Goal: Information Seeking & Learning: Stay updated

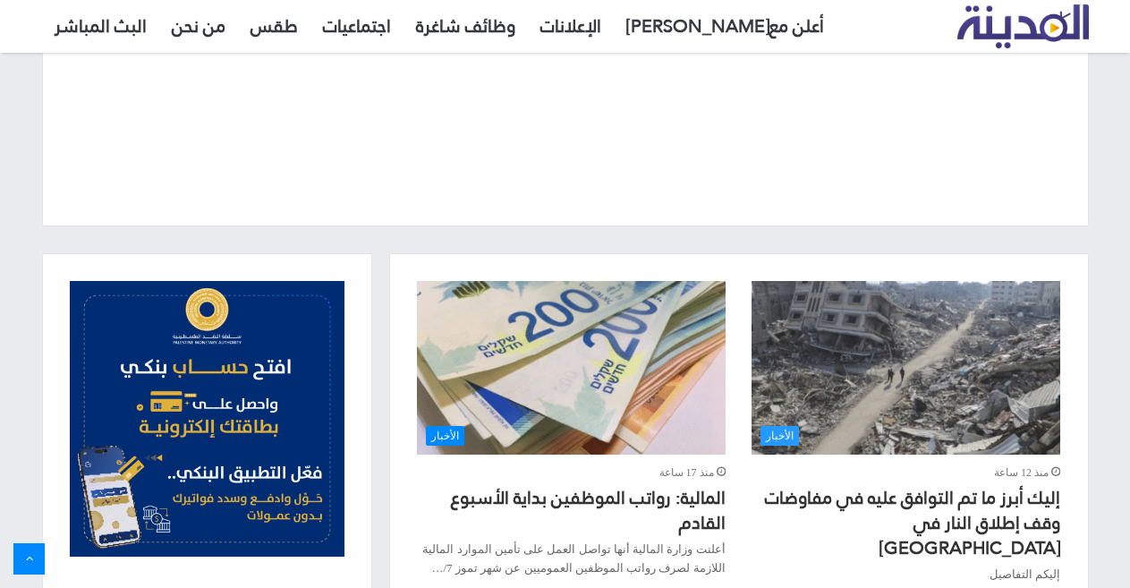
scroll to position [716, 0]
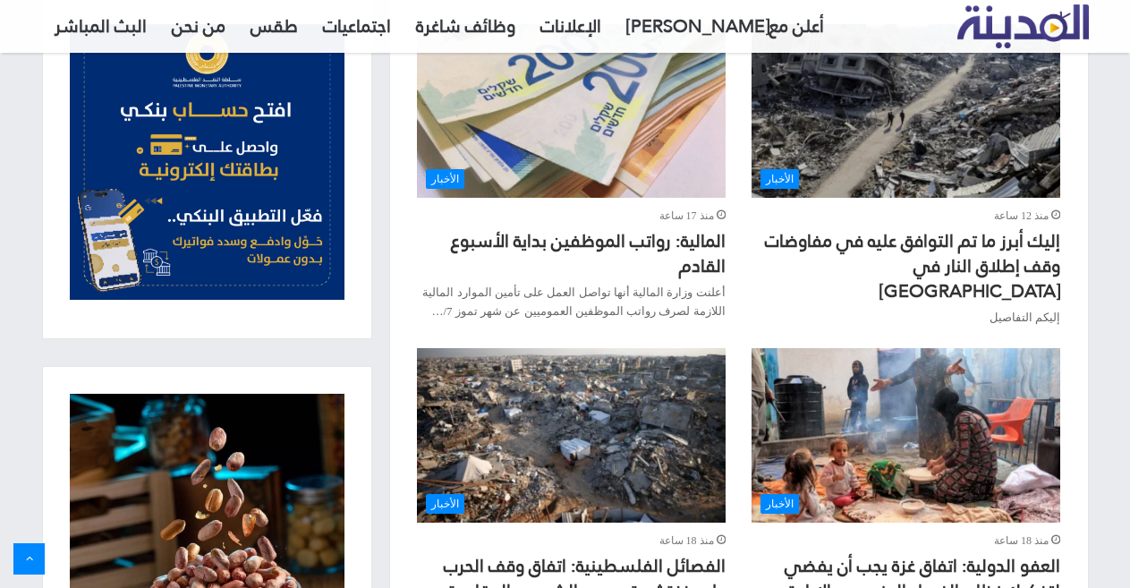
click at [648, 296] on p "أعلنت وزارة المالية أنها تواصل العمل على تأمين الموارد المالية اللازمة لصرف روا…" at bounding box center [571, 302] width 308 height 38
click at [648, 240] on link "المالية: رواتب الموظفين بداية الأسبوع القادم" at bounding box center [588, 253] width 275 height 59
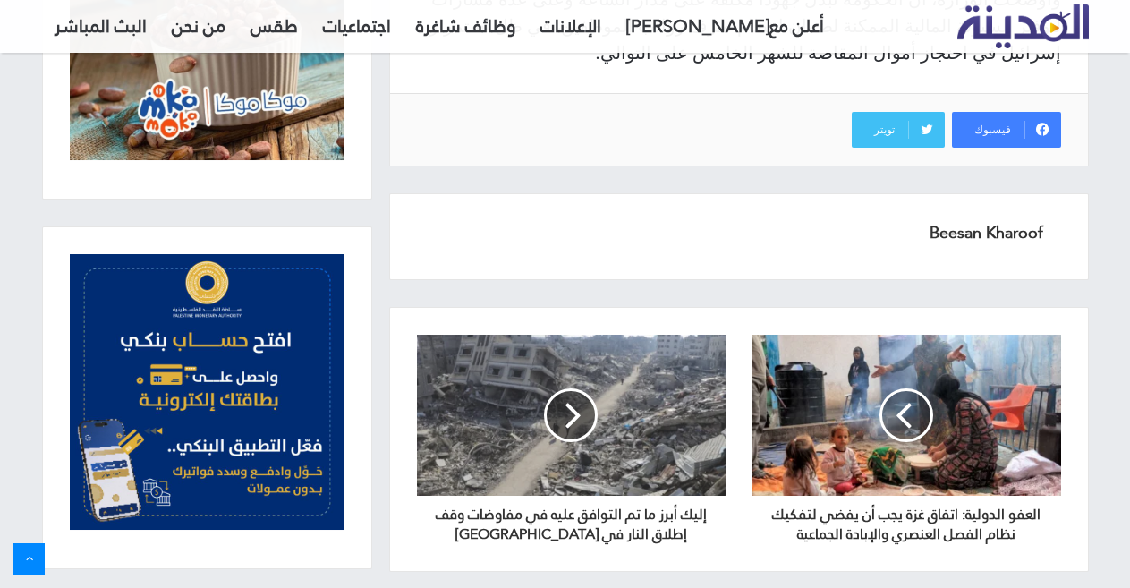
scroll to position [1252, 0]
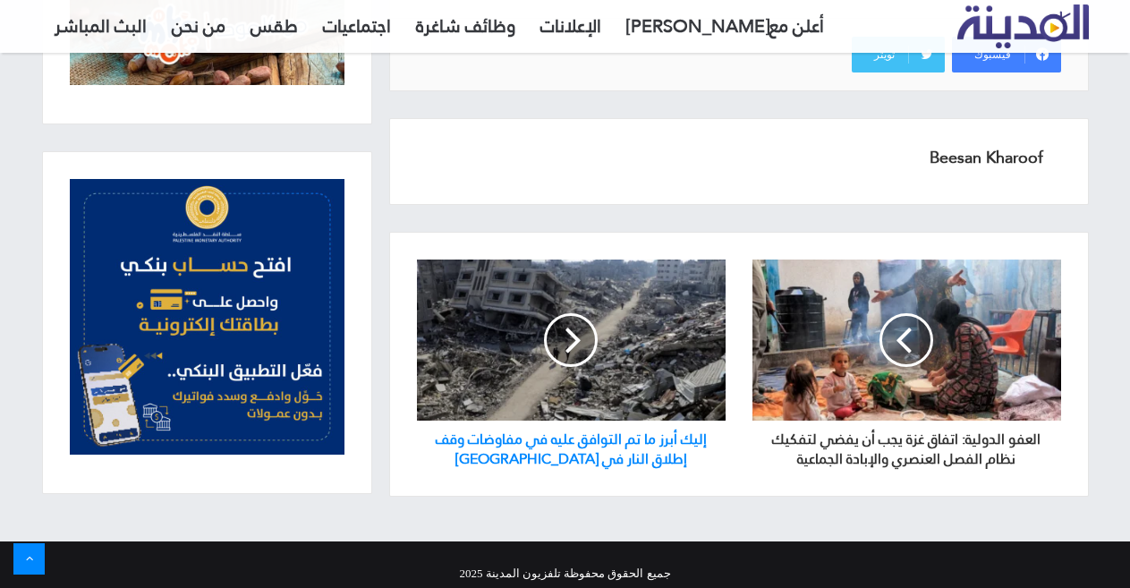
click at [612, 439] on h3 "إليك أبرز ما تم التوافق عليه في مفاوضات وقف إطلاق النار في غزة" at bounding box center [571, 444] width 309 height 48
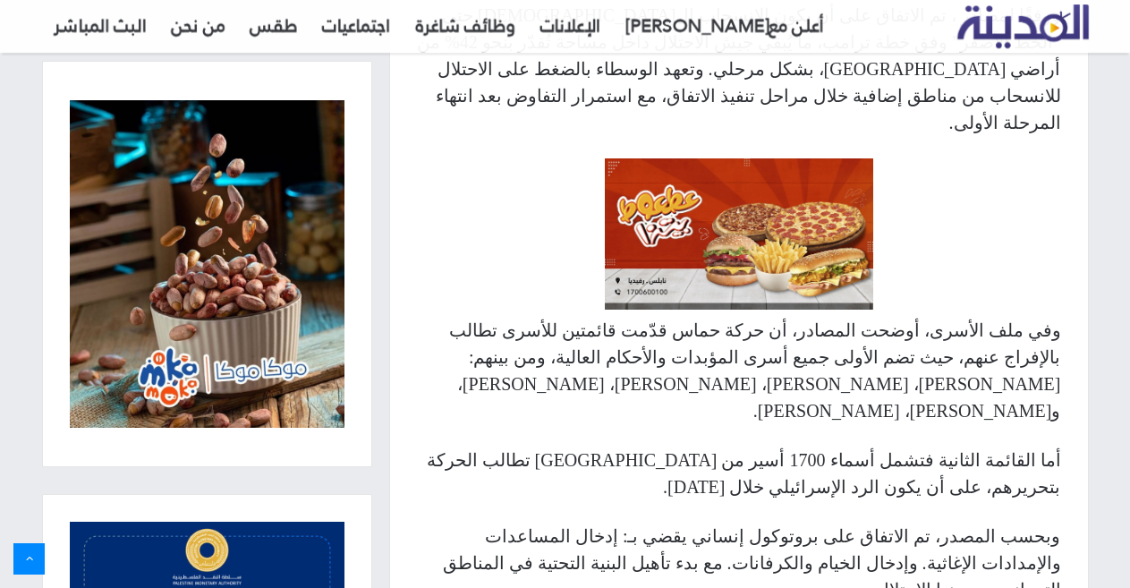
scroll to position [716, 0]
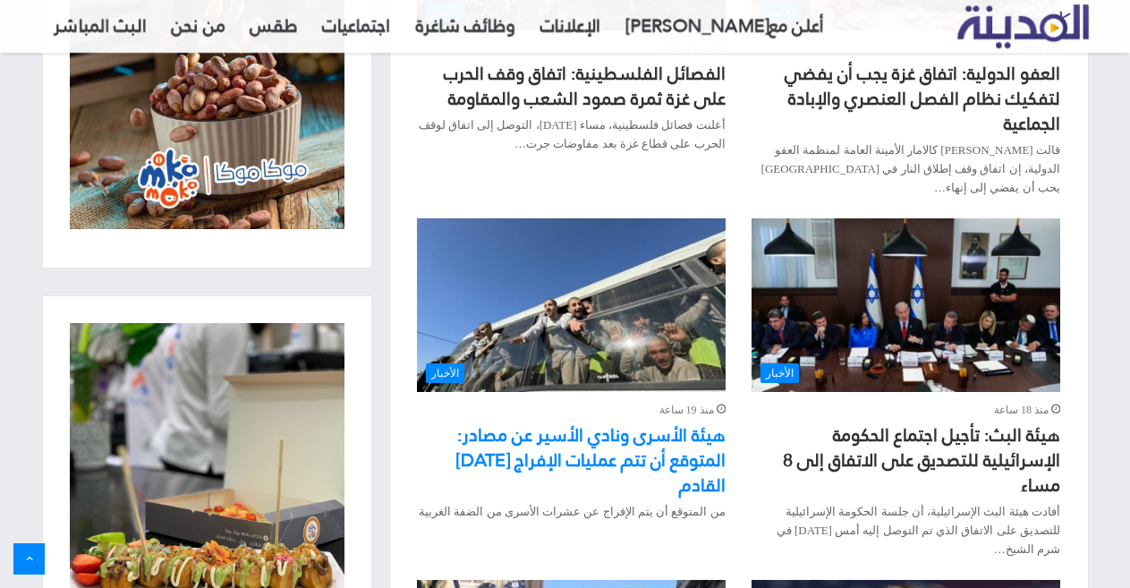
scroll to position [1252, 0]
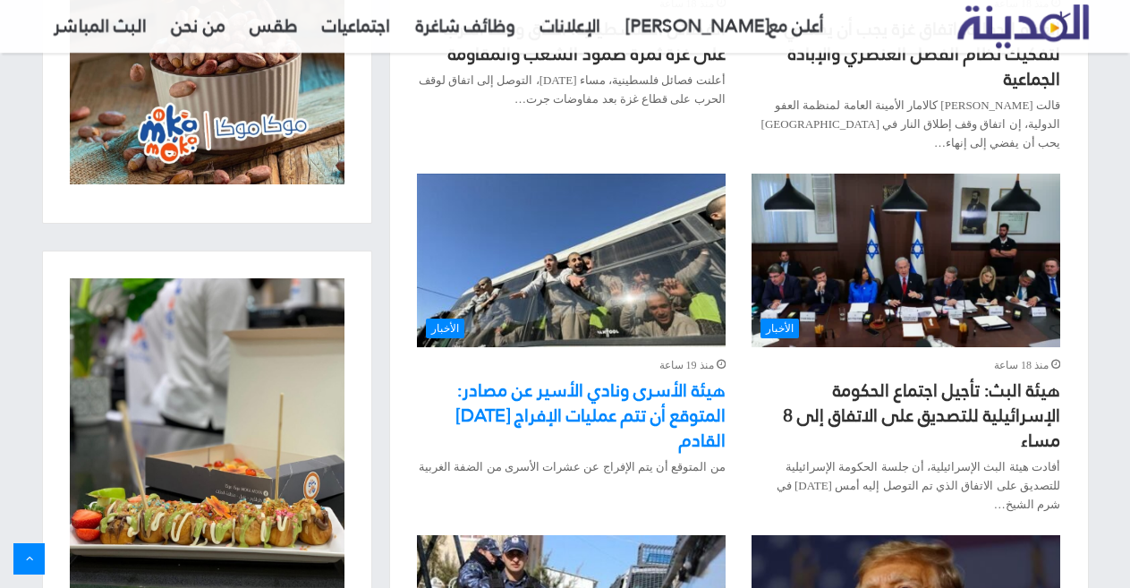
click at [620, 373] on link "هيئة الأسرى ونادي الأسير عن مصادر: المتوقع أن تتم عمليات الإفراج [DATE] القادم" at bounding box center [590, 415] width 269 height 84
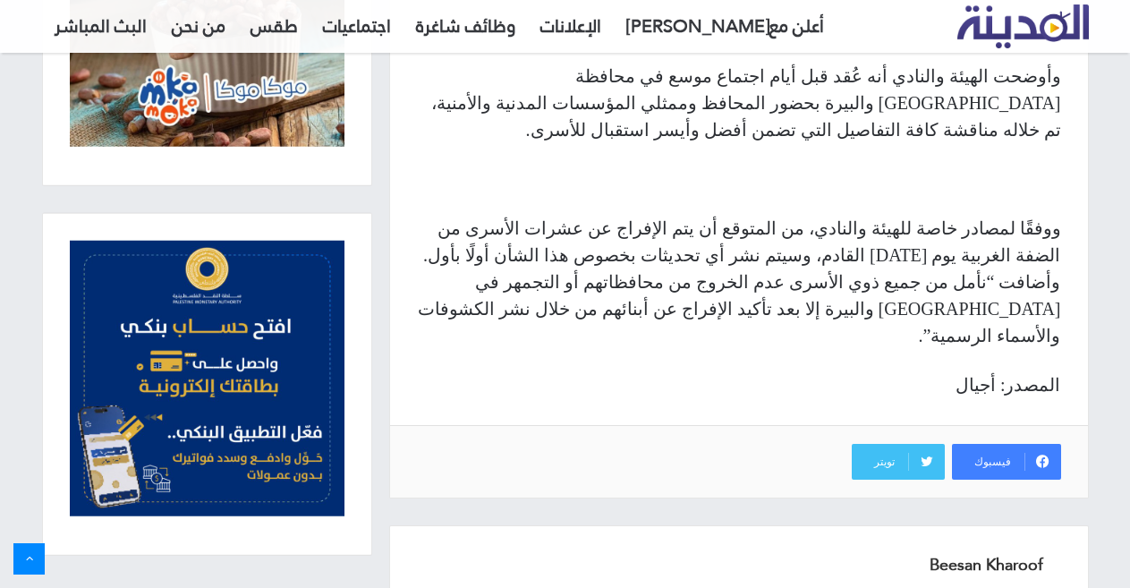
scroll to position [1252, 0]
